Goal: Task Accomplishment & Management: Manage account settings

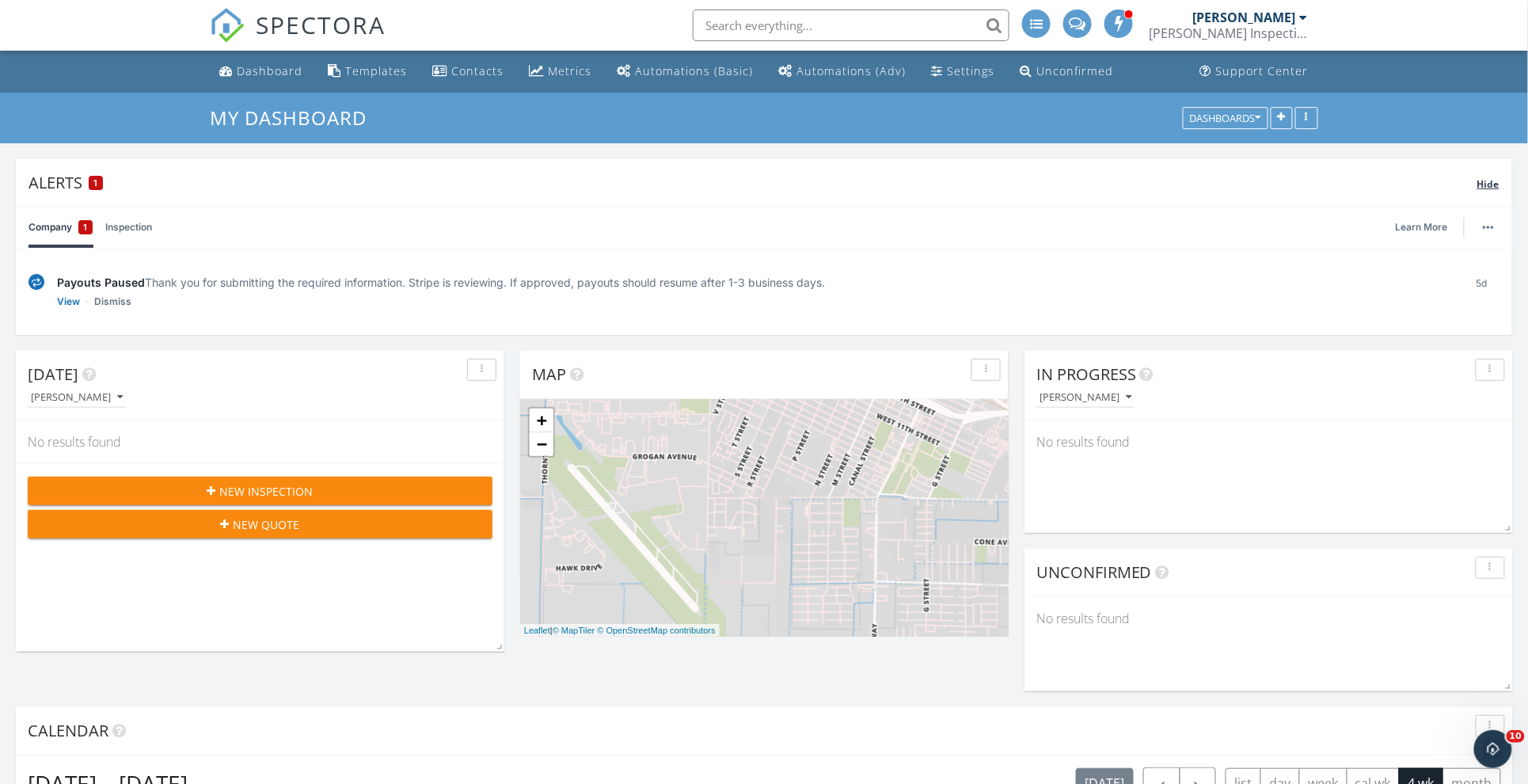
click at [98, 186] on div "1" at bounding box center [96, 183] width 14 height 14
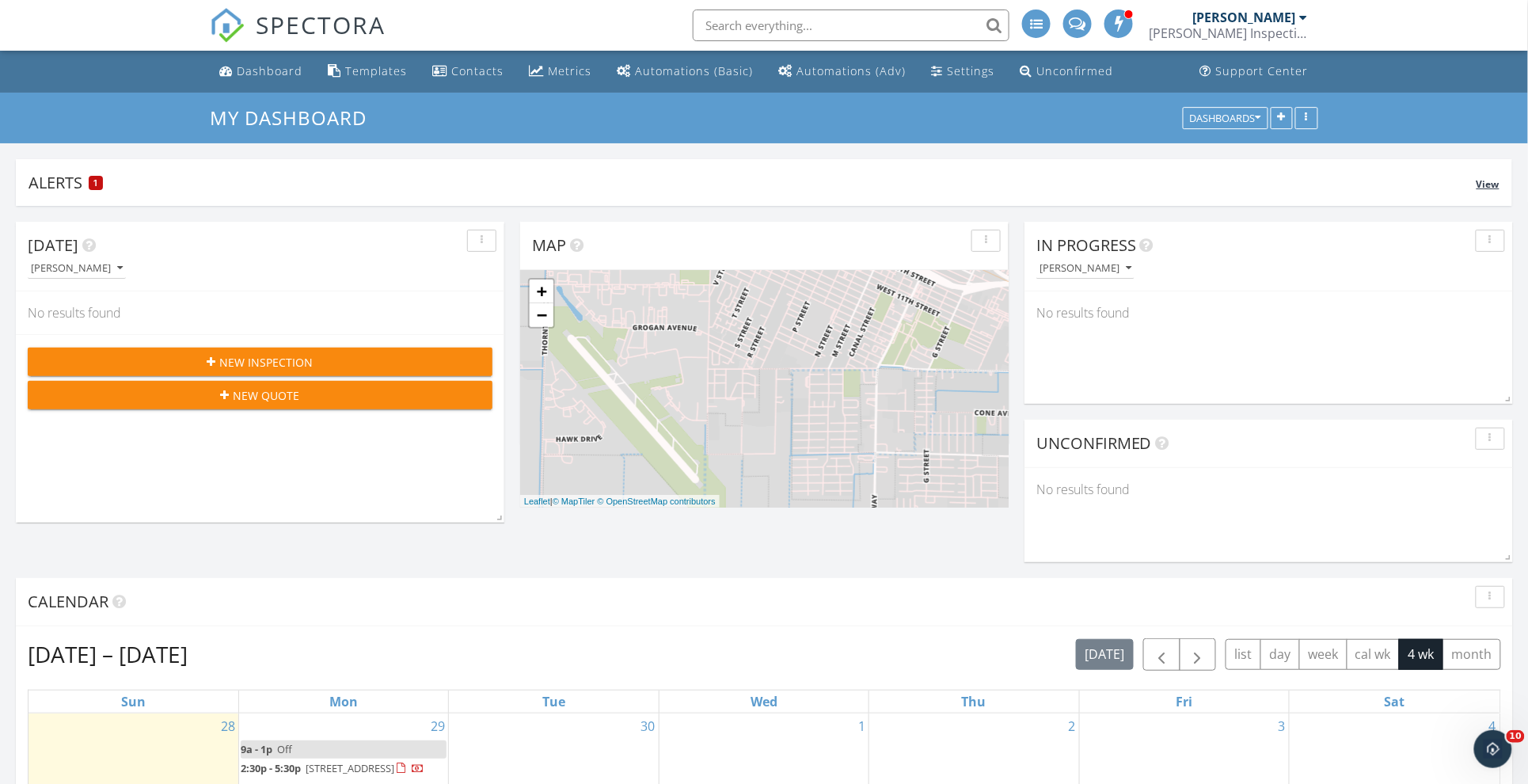
click at [179, 170] on div "Alerts 1 View" at bounding box center [764, 183] width 1497 height 47
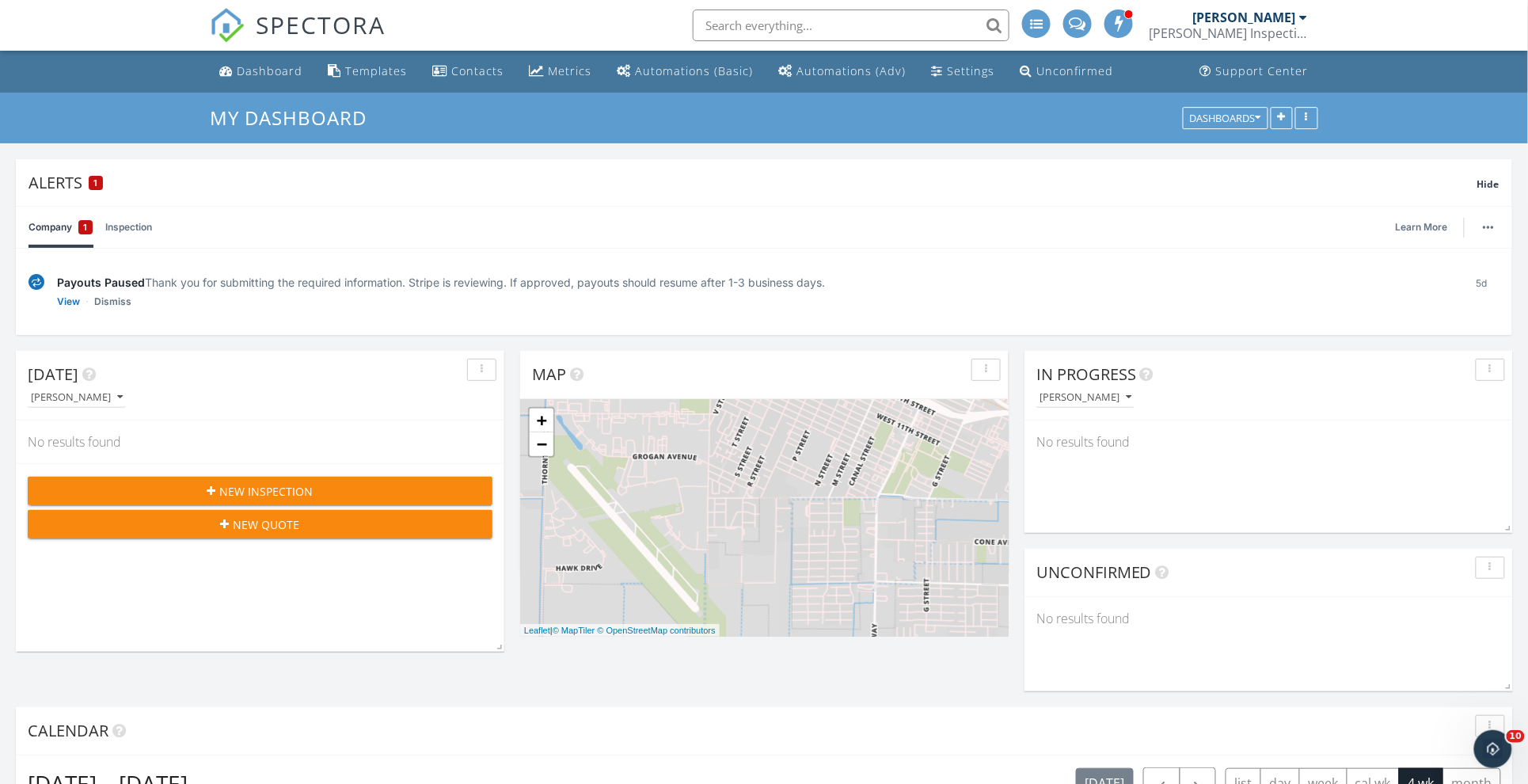
click at [48, 229] on link "Company 1" at bounding box center [61, 226] width 64 height 41
click at [67, 302] on link "View" at bounding box center [68, 301] width 23 height 16
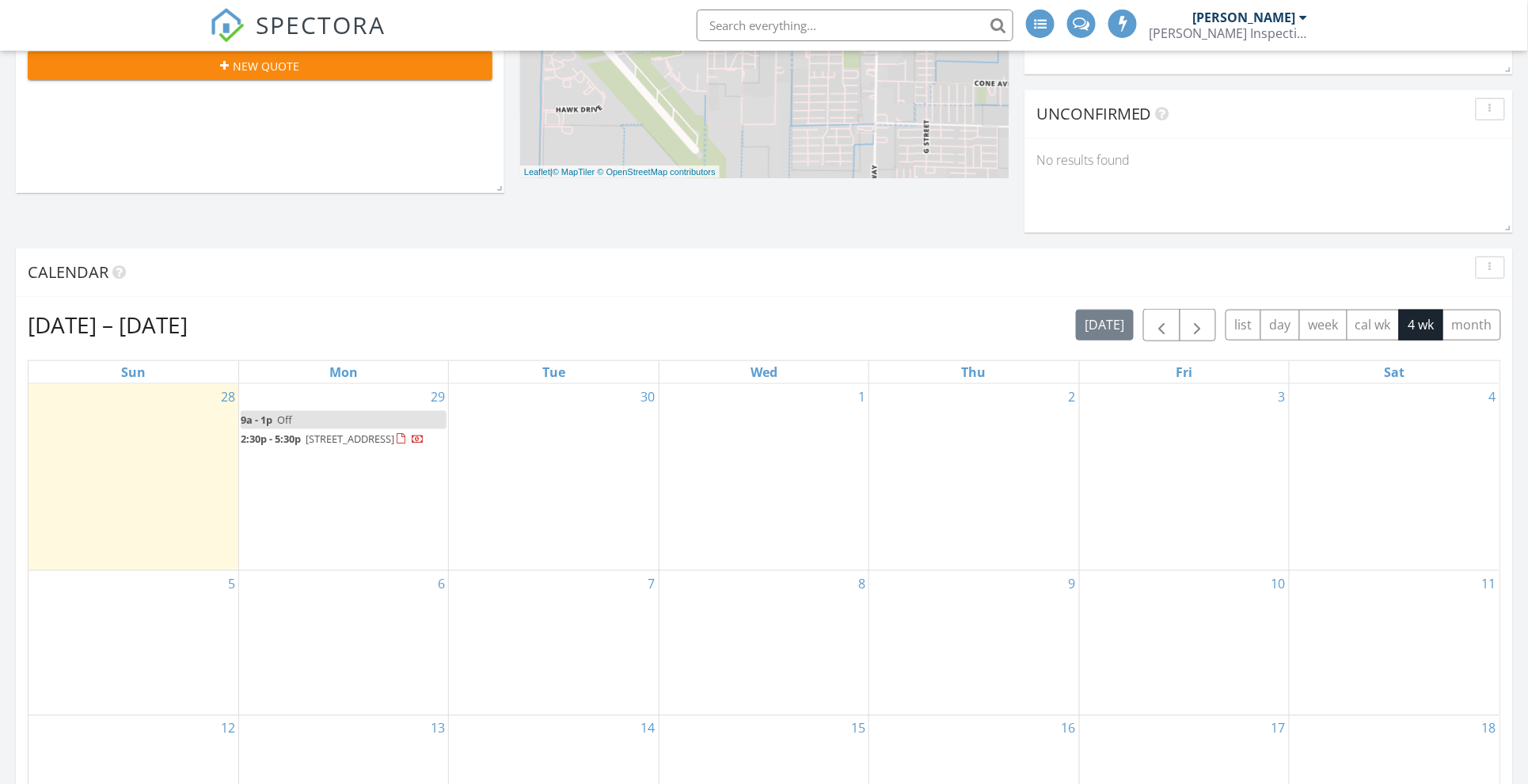
scroll to position [494, 0]
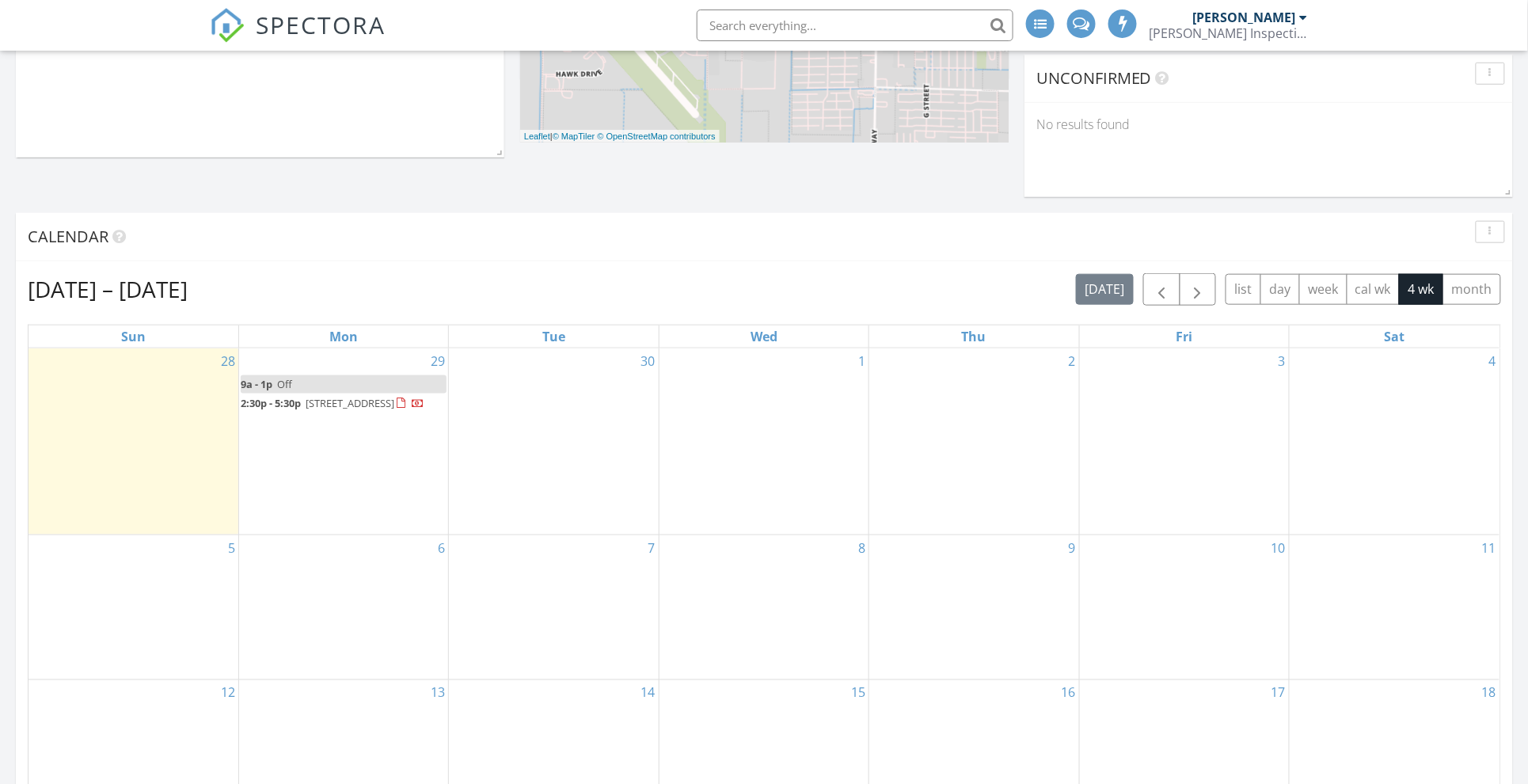
click at [380, 404] on span "2487 Wolf St, Merced 95348" at bounding box center [350, 403] width 89 height 14
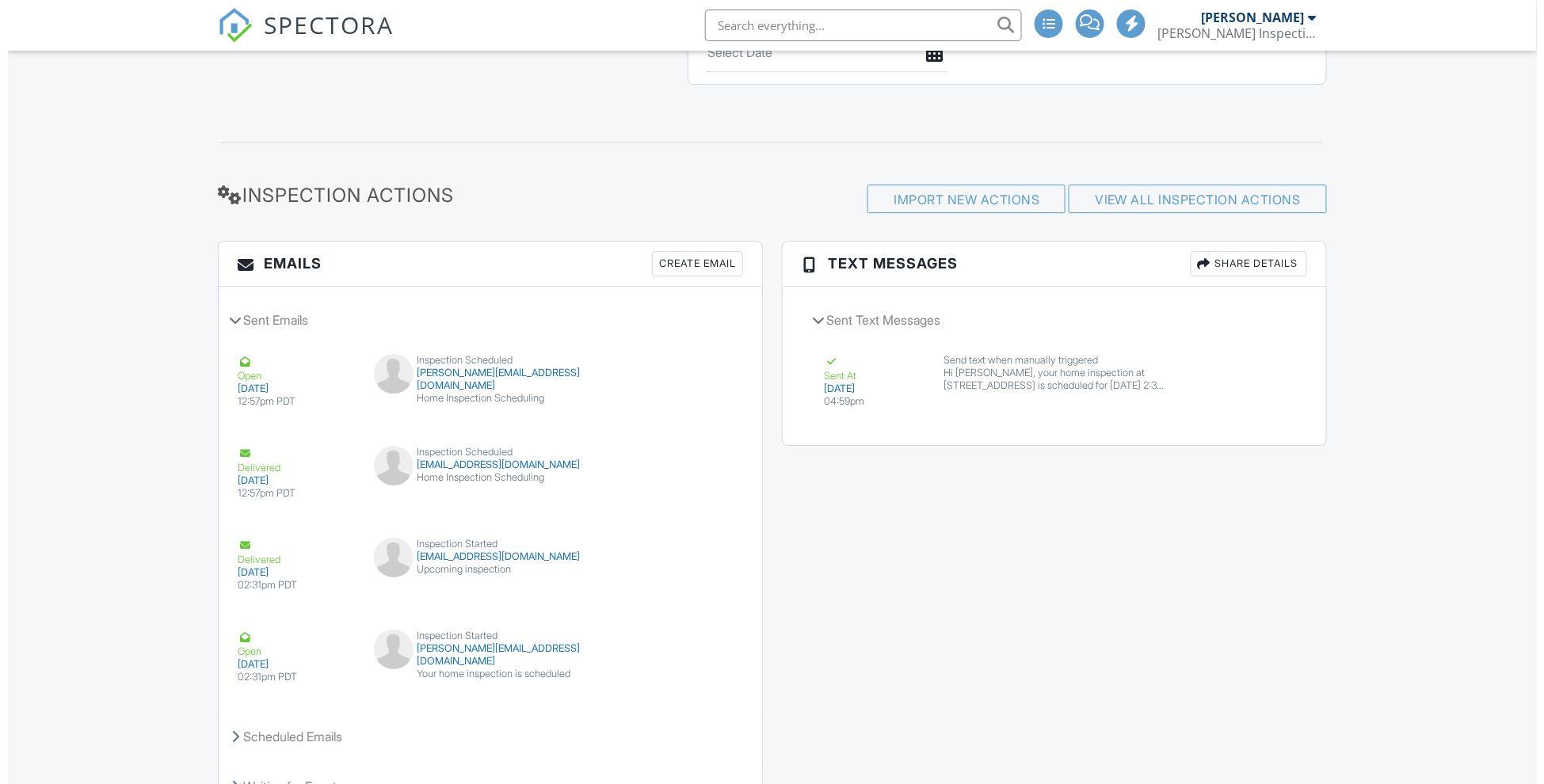
scroll to position [1797, 0]
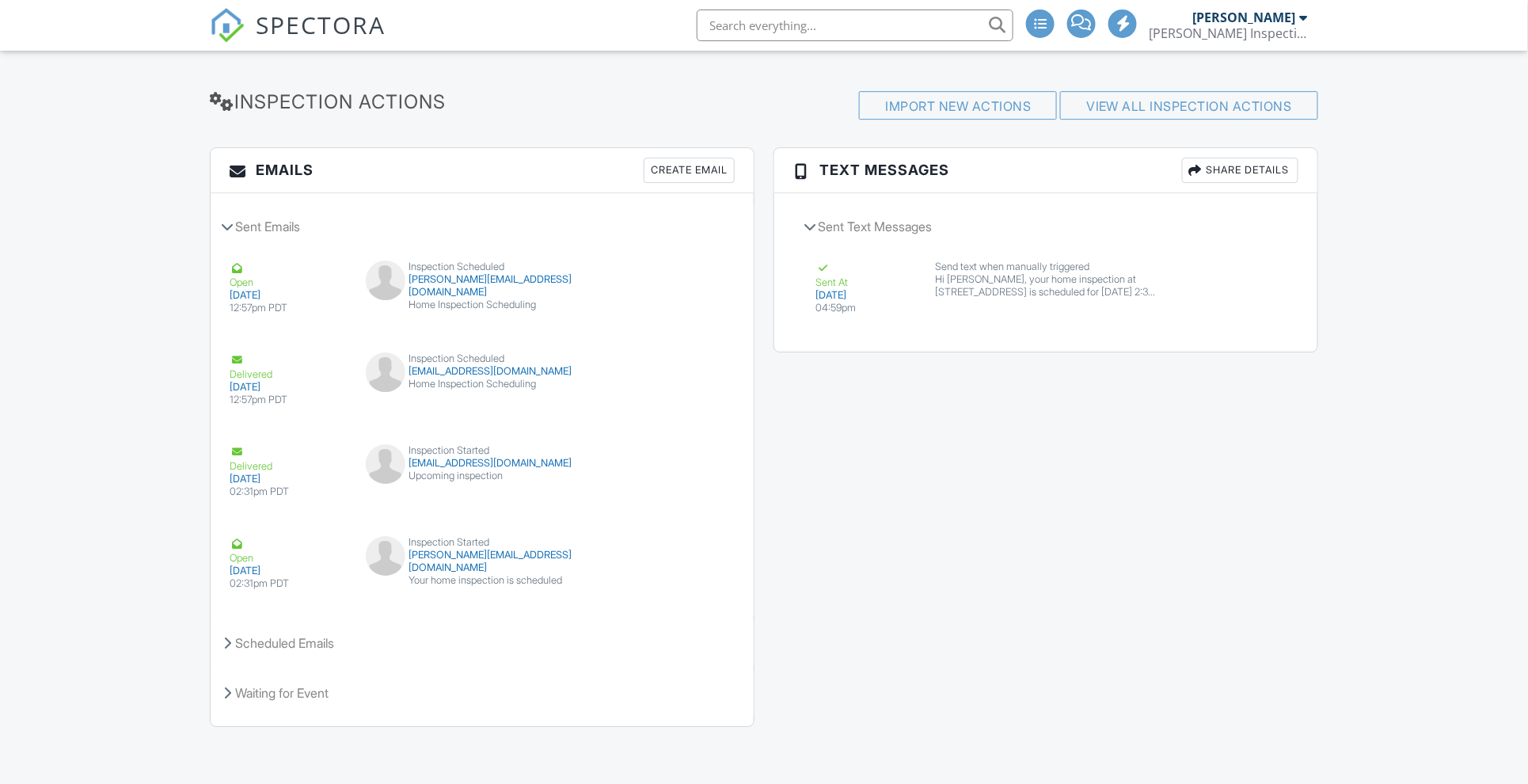
click at [709, 171] on div "Create Email" at bounding box center [689, 170] width 91 height 25
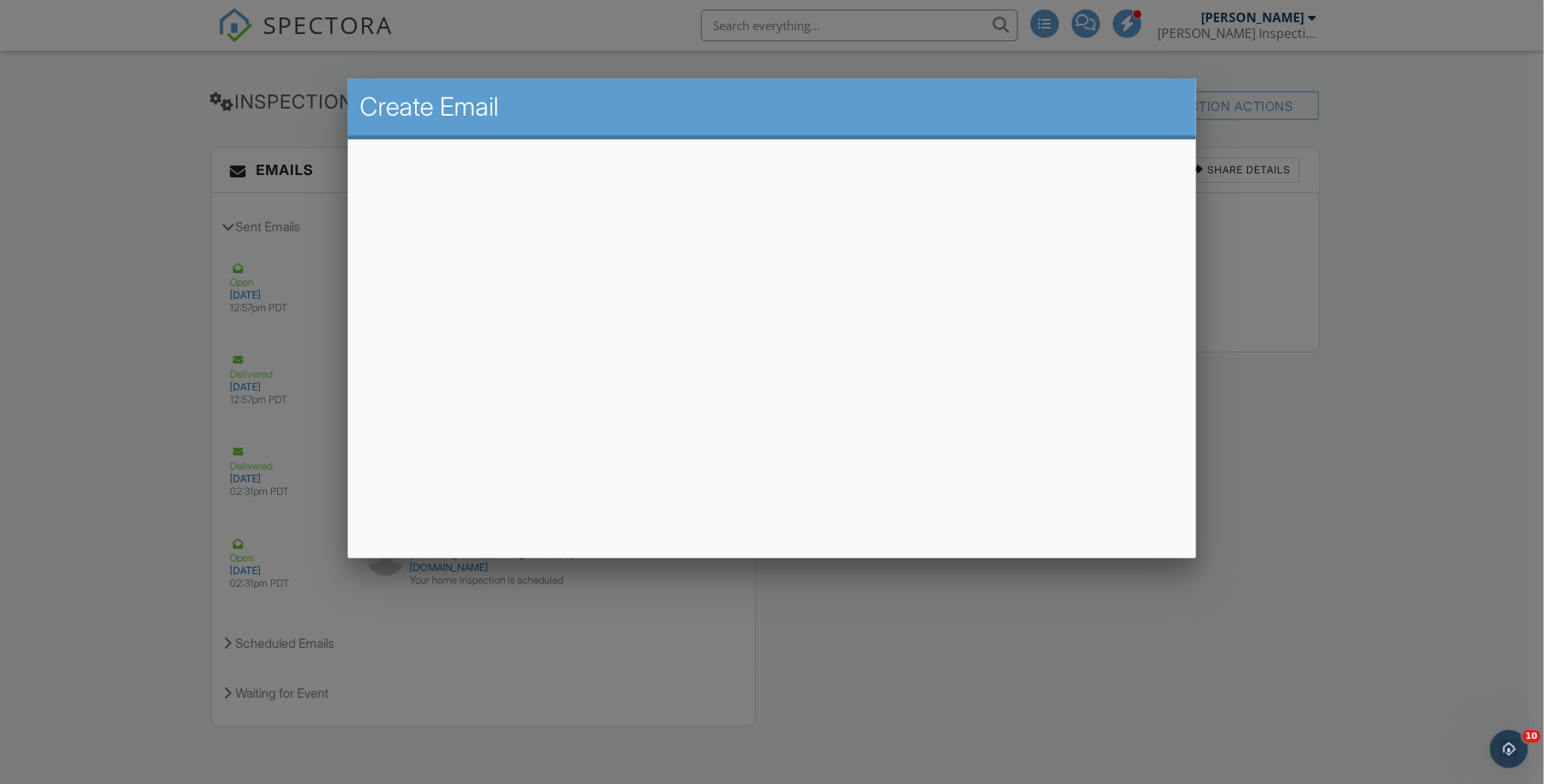
scroll to position [0, 0]
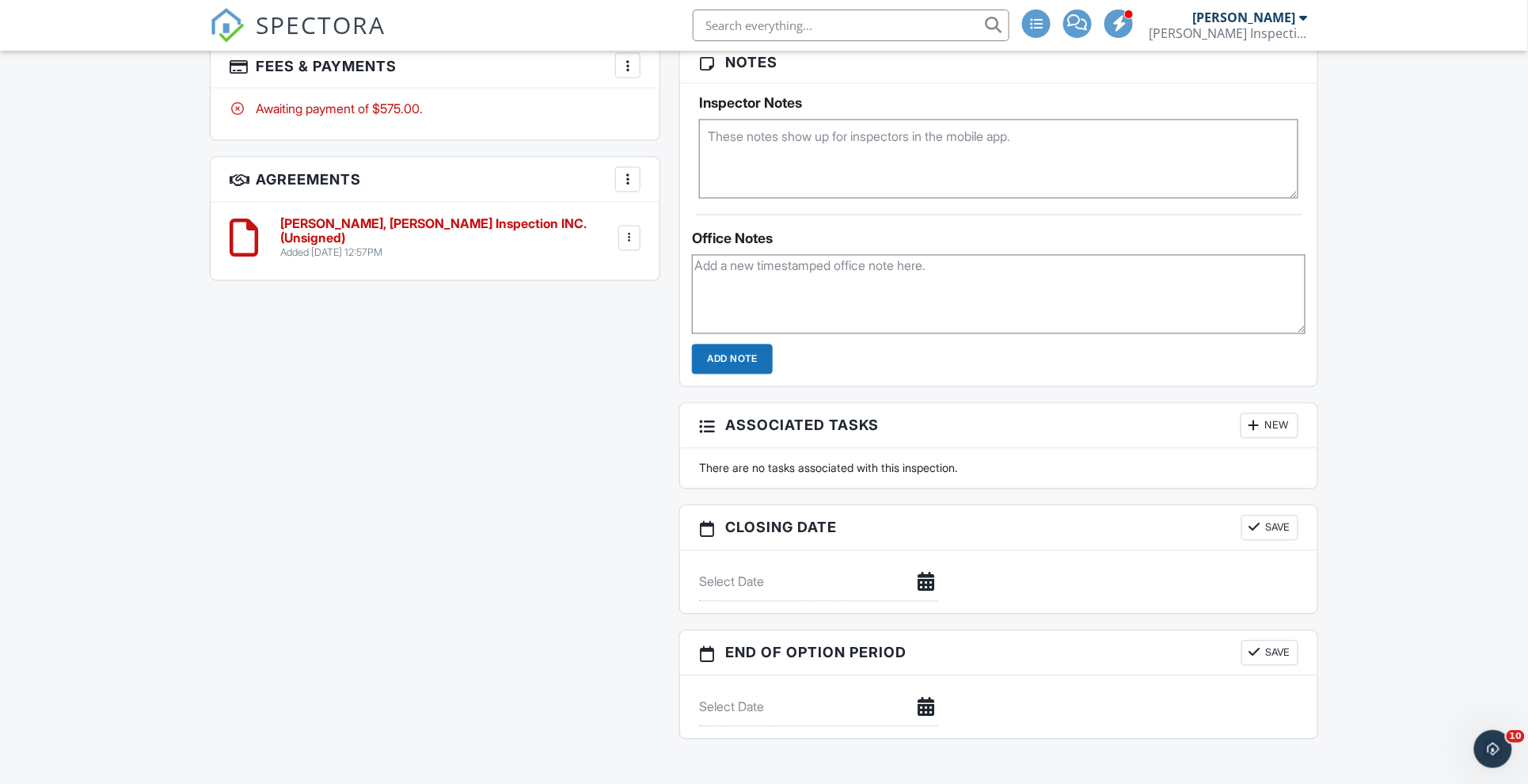
scroll to position [807, 0]
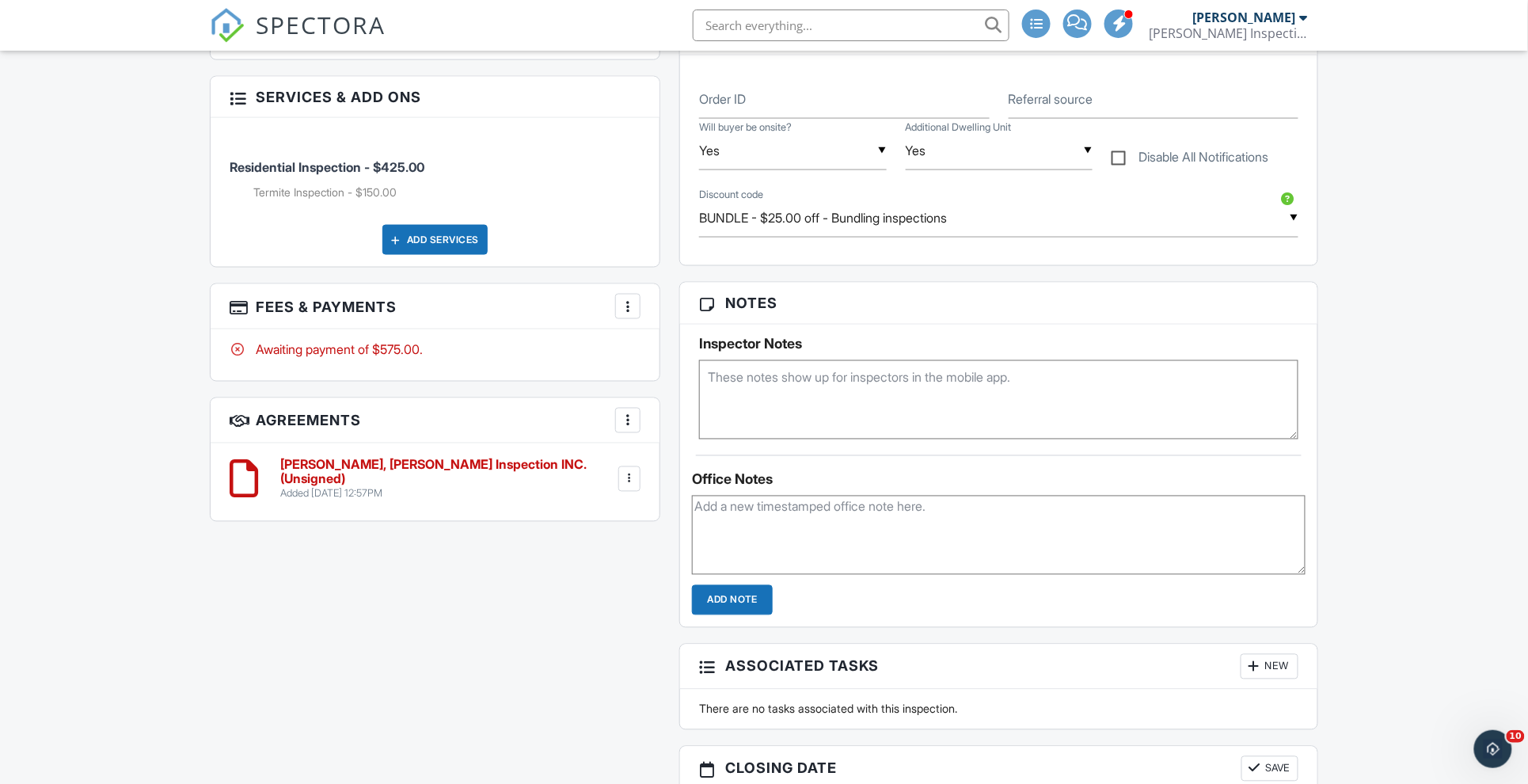
click at [1133, 35] on div at bounding box center [1119, 24] width 29 height 29
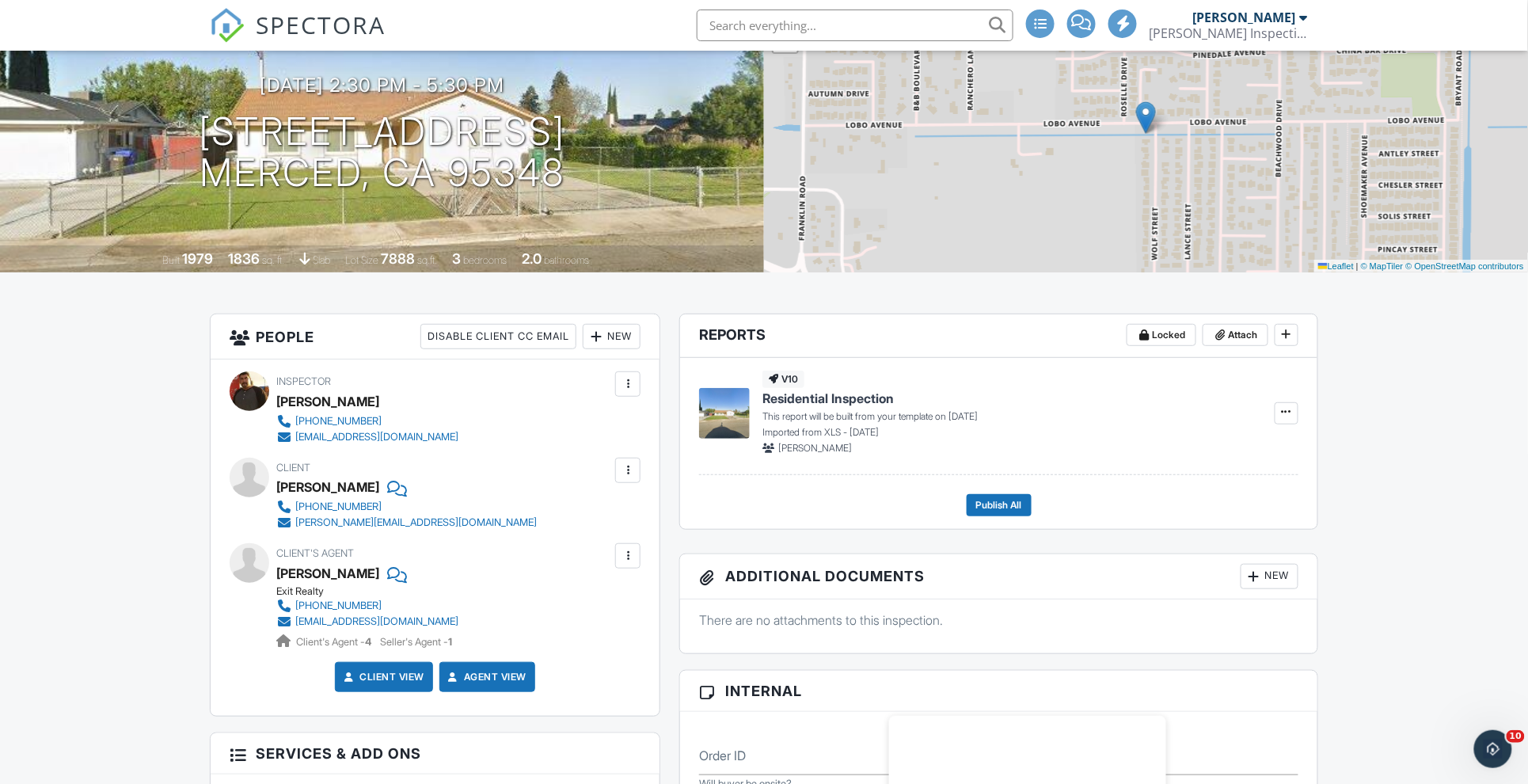
scroll to position [0, 0]
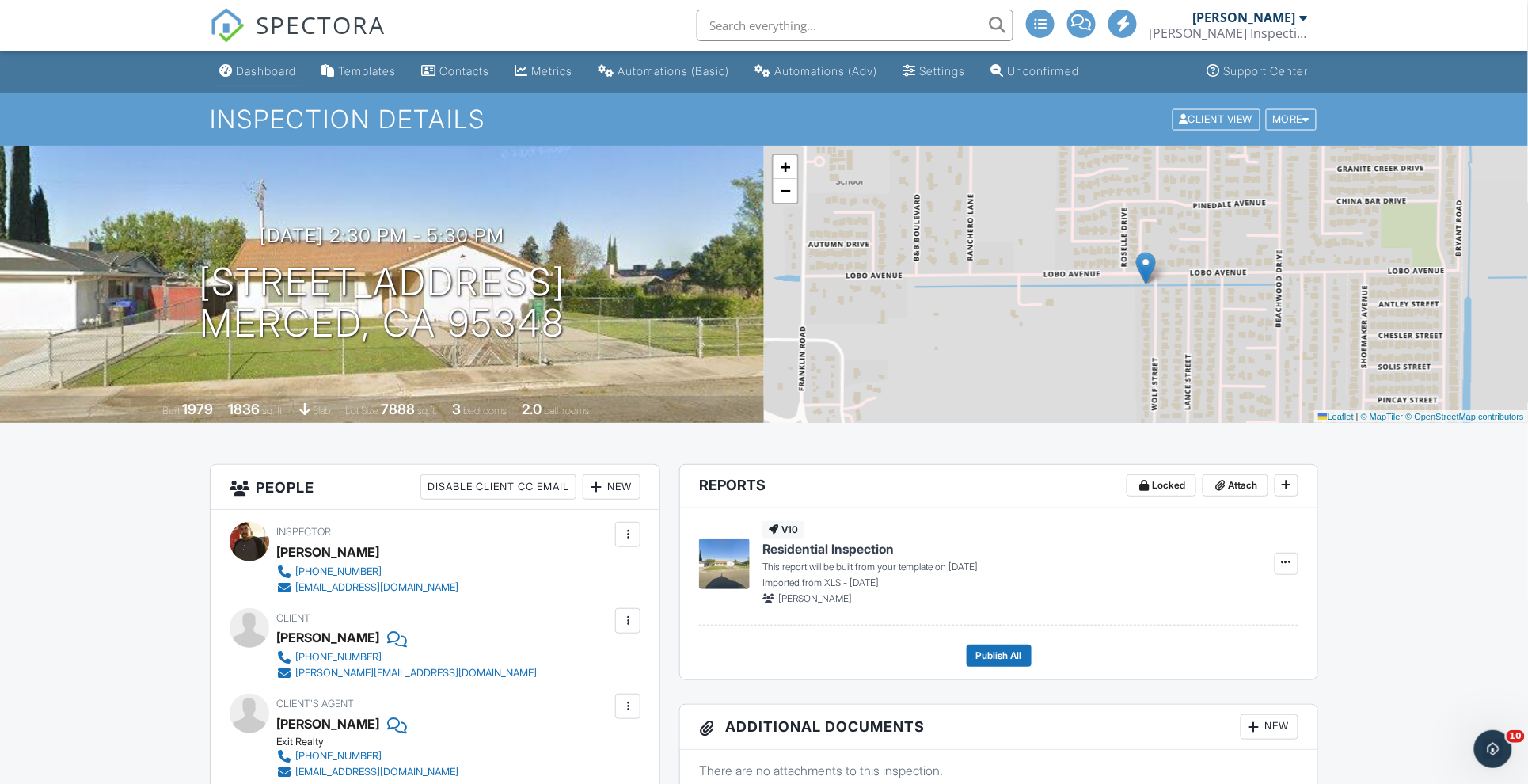
click at [283, 68] on div "Dashboard" at bounding box center [266, 71] width 60 height 13
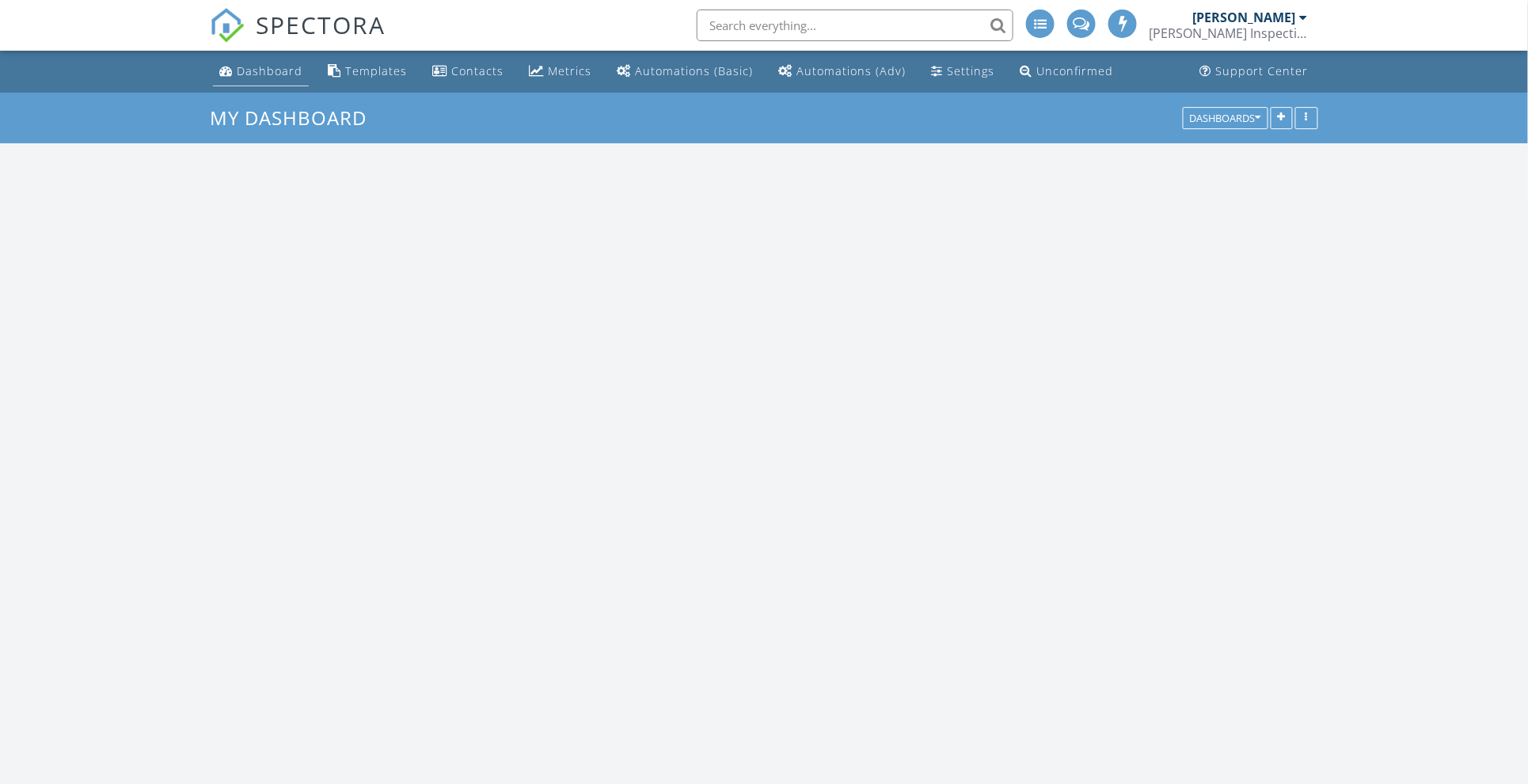
scroll to position [1354, 1559]
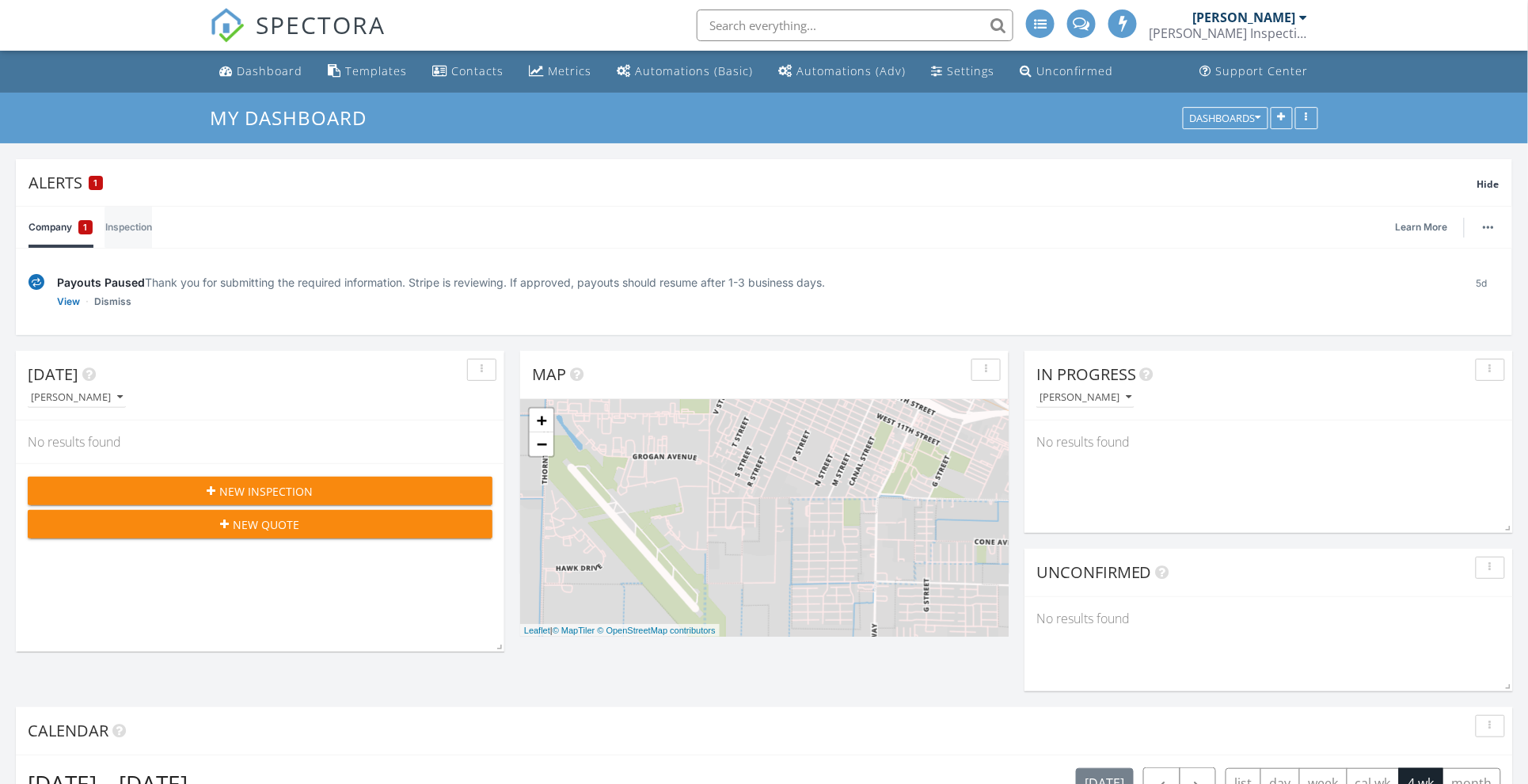
click at [138, 230] on link "Inspection" at bounding box center [129, 226] width 47 height 41
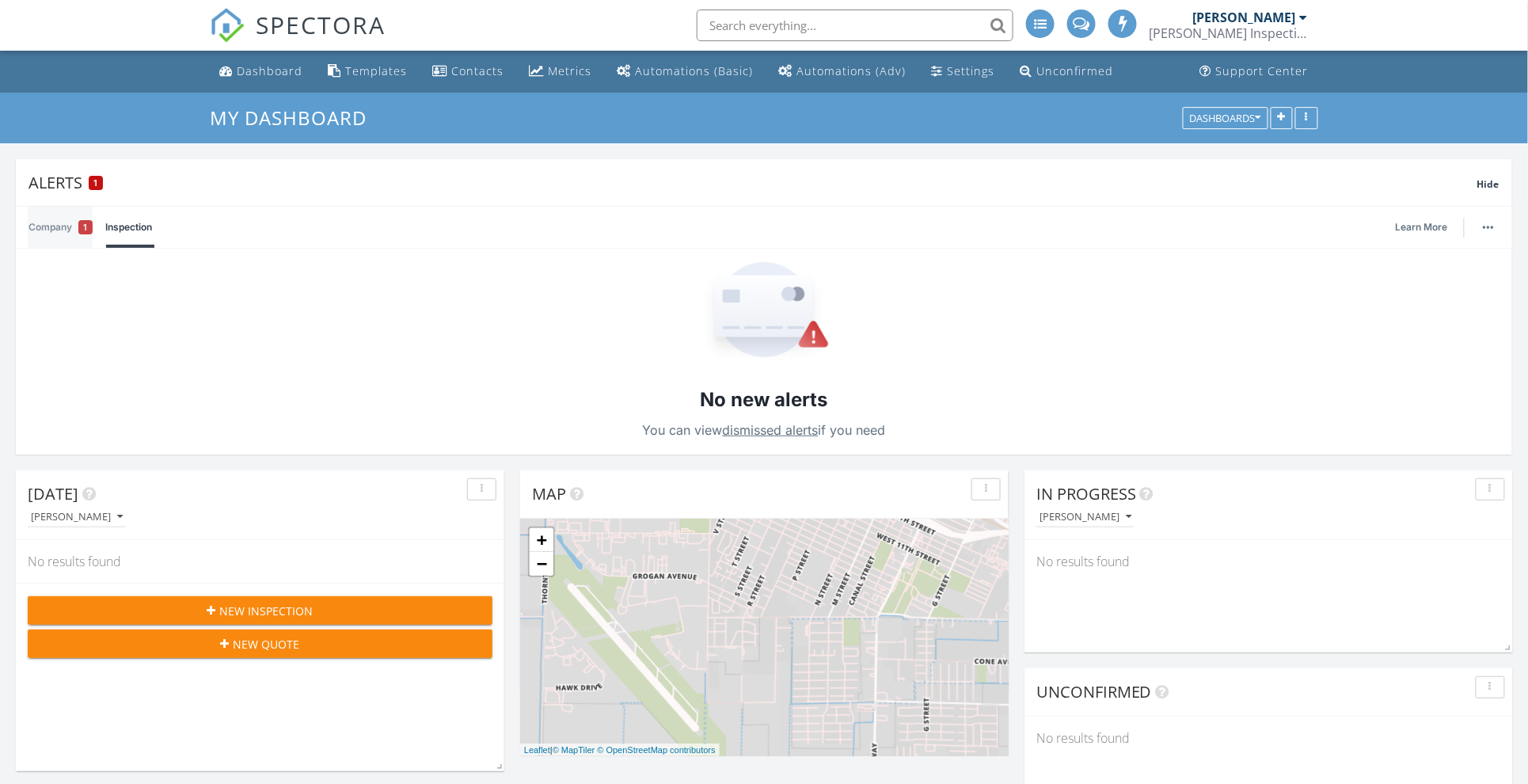
click at [40, 231] on link "Company 1" at bounding box center [61, 226] width 64 height 41
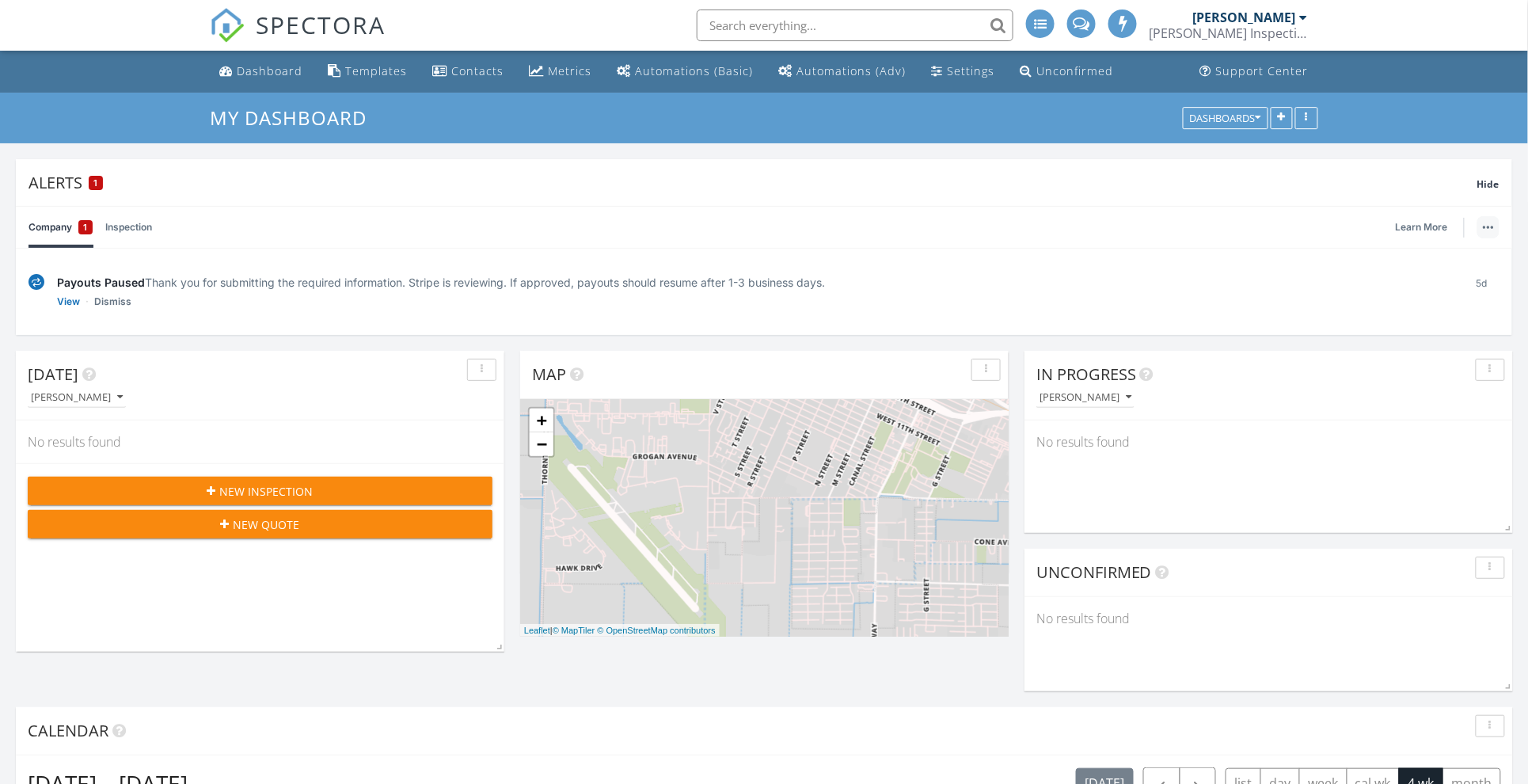
click at [1486, 226] on img "button" at bounding box center [1489, 227] width 11 height 3
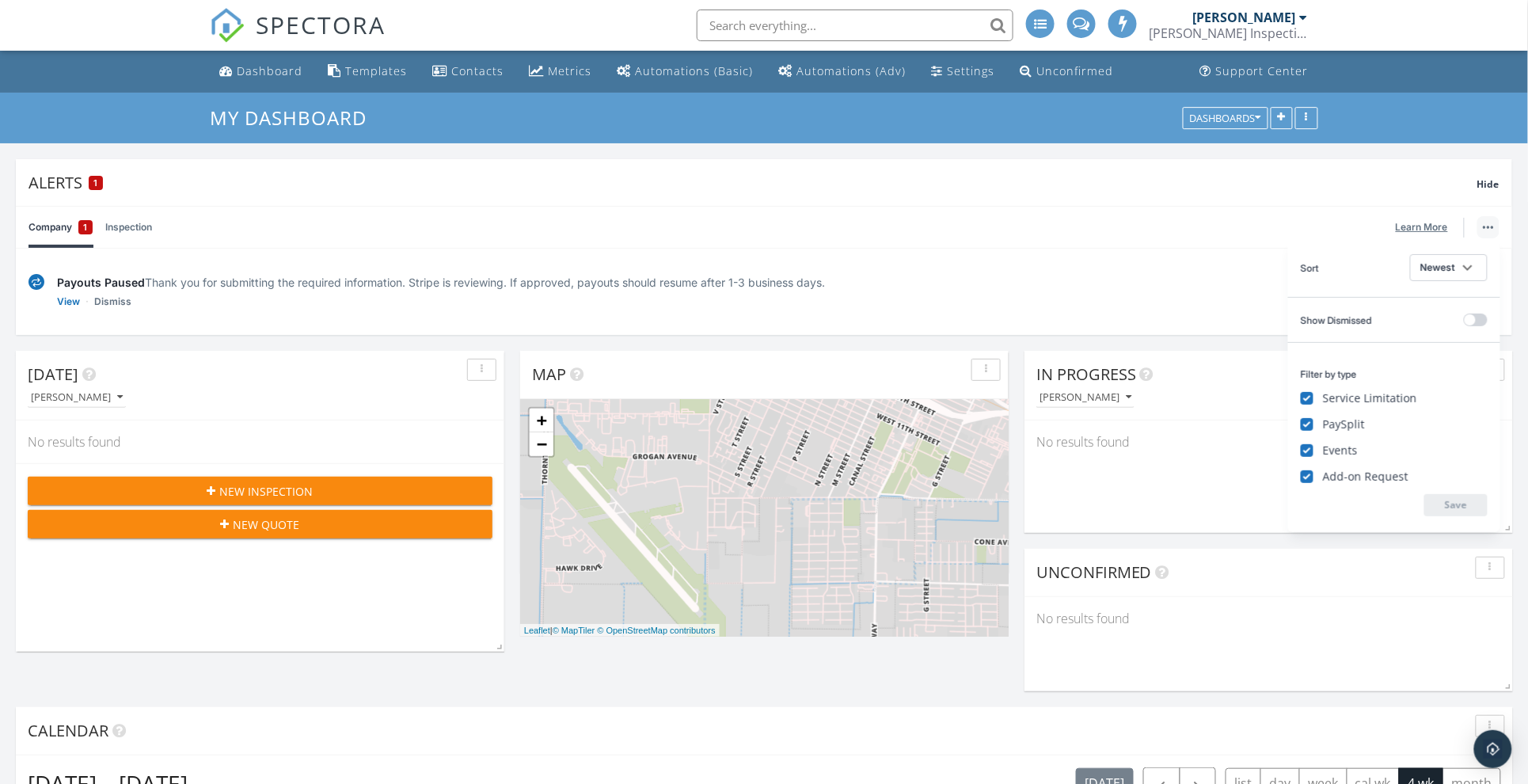
click at [1423, 230] on link "Learn More" at bounding box center [1427, 227] width 62 height 16
click at [68, 307] on link "View" at bounding box center [68, 301] width 23 height 16
